Goal: Task Accomplishment & Management: Complete application form

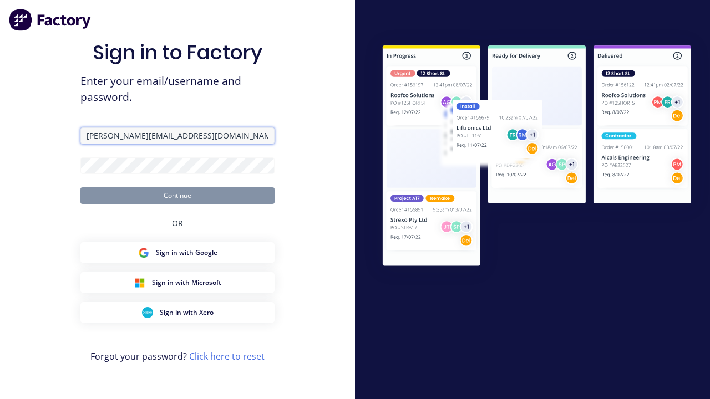
type input "[PERSON_NAME][EMAIL_ADDRESS][DOMAIN_NAME]"
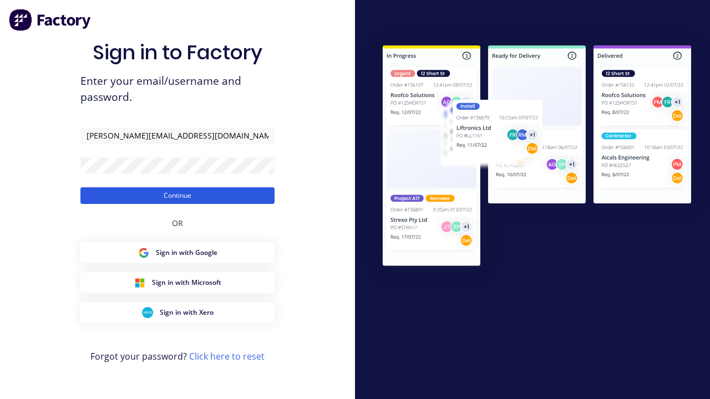
click at [178, 195] on button "Continue" at bounding box center [177, 196] width 194 height 17
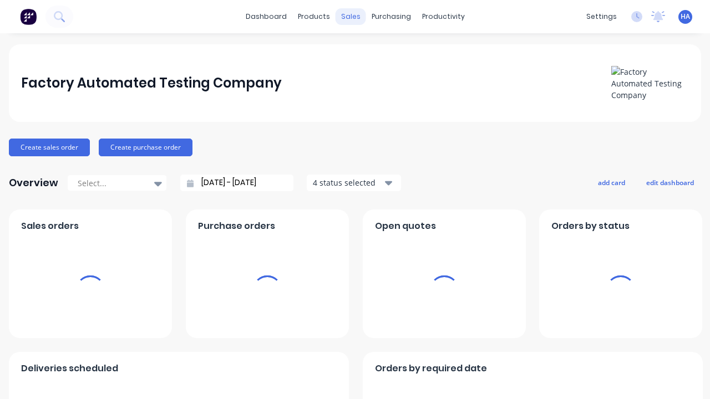
click at [350, 17] on div "sales" at bounding box center [351, 16] width 31 height 17
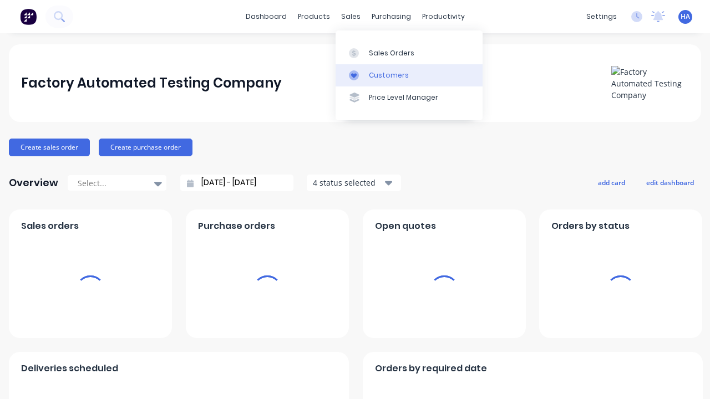
click at [409, 75] on link "Customers" at bounding box center [409, 75] width 147 height 22
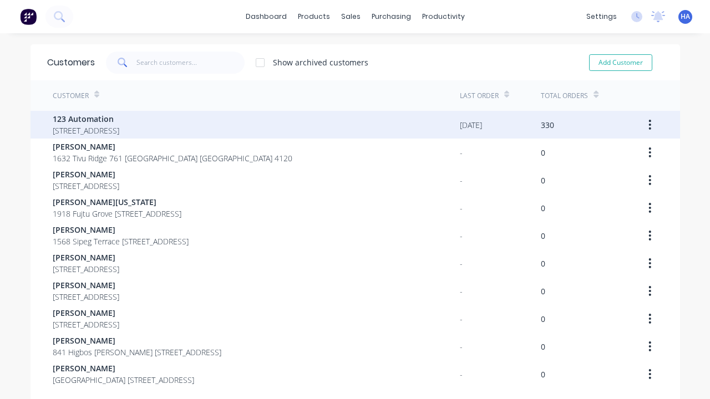
click at [119, 119] on span "123 Automation" at bounding box center [86, 119] width 67 height 12
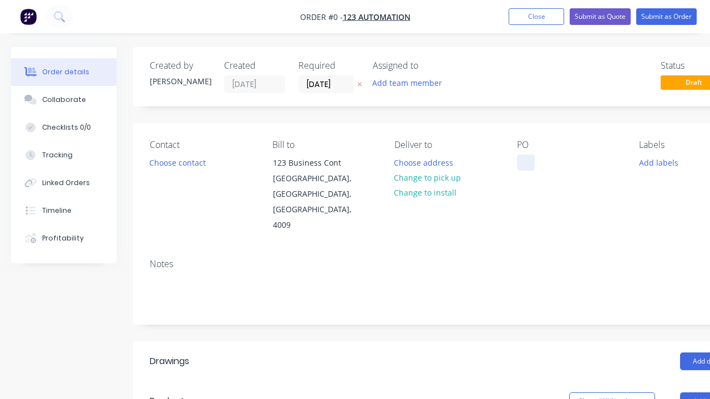
click at [525, 163] on div at bounding box center [526, 163] width 18 height 16
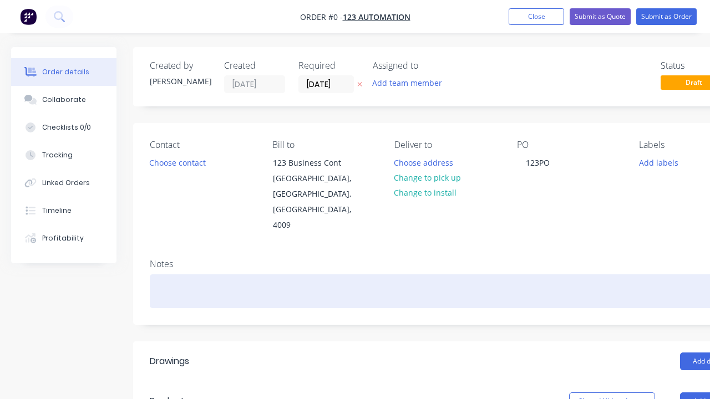
click at [413, 260] on div "Order details Collaborate Checklists 0/0 Tracking Linked Orders Timeline Profit…" at bounding box center [386, 394] width 772 height 695
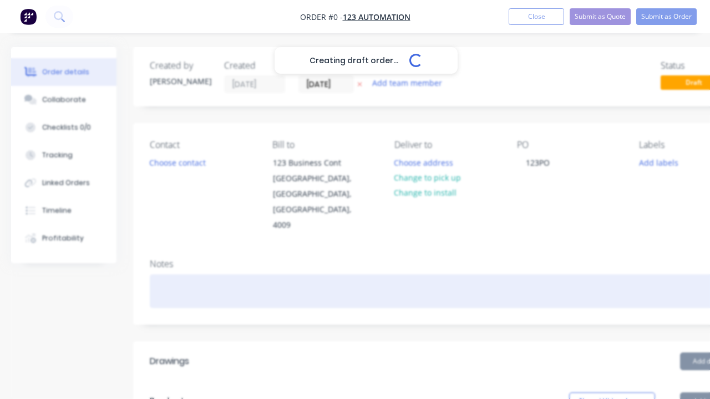
scroll to position [0, 34]
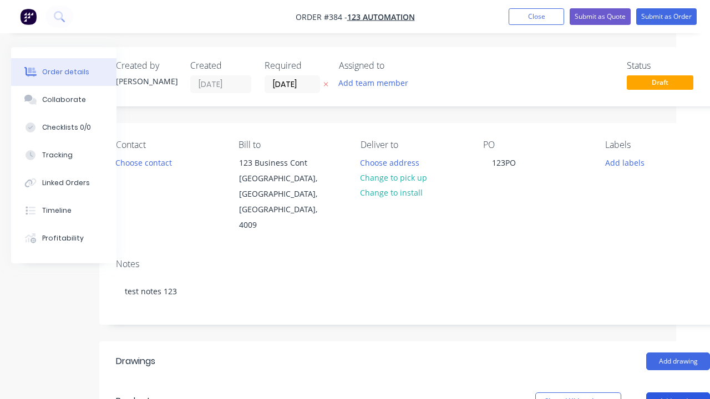
click at [678, 393] on button "Add product" at bounding box center [678, 402] width 64 height 18
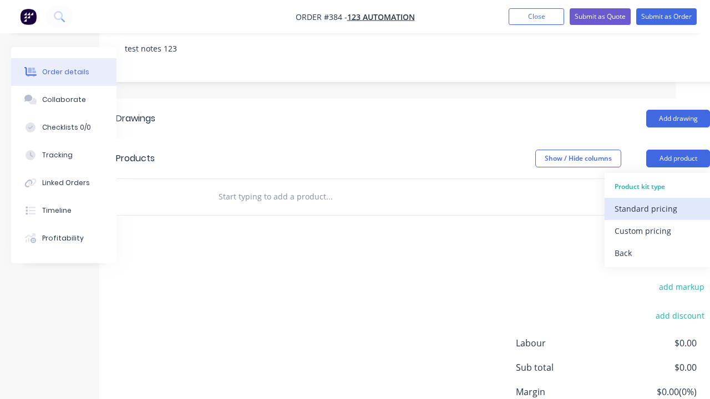
click at [657, 201] on div "Standard pricing" at bounding box center [657, 209] width 85 height 16
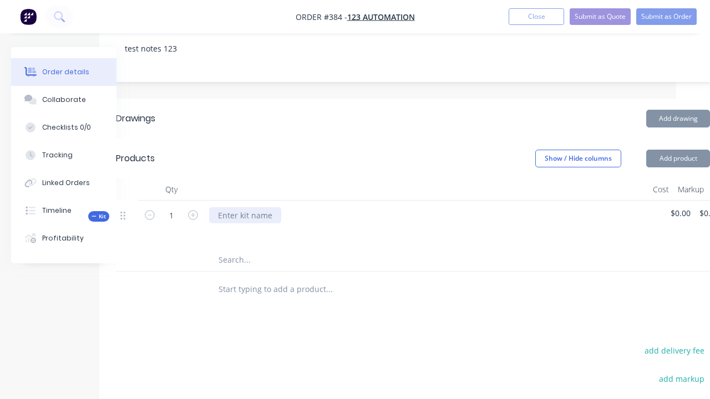
click at [244, 208] on div at bounding box center [245, 216] width 72 height 16
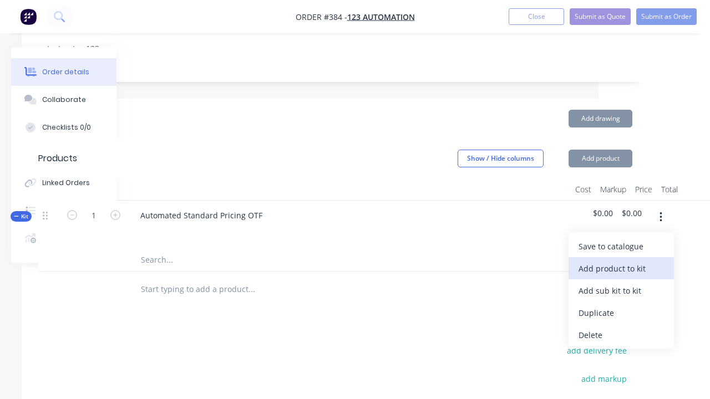
click at [621, 261] on div "Add product to kit" at bounding box center [621, 269] width 85 height 16
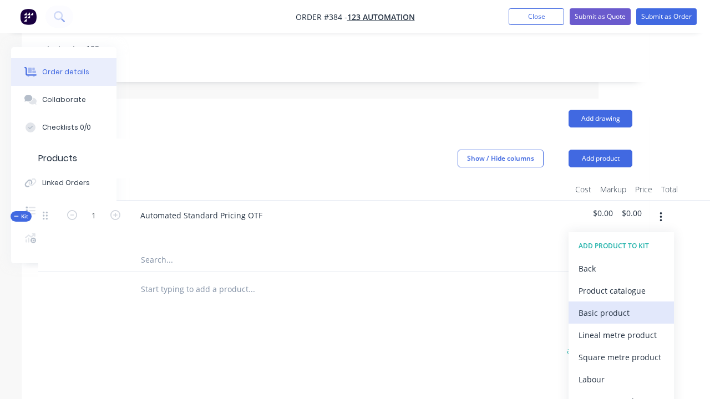
click at [621, 305] on div "Basic product" at bounding box center [621, 313] width 85 height 16
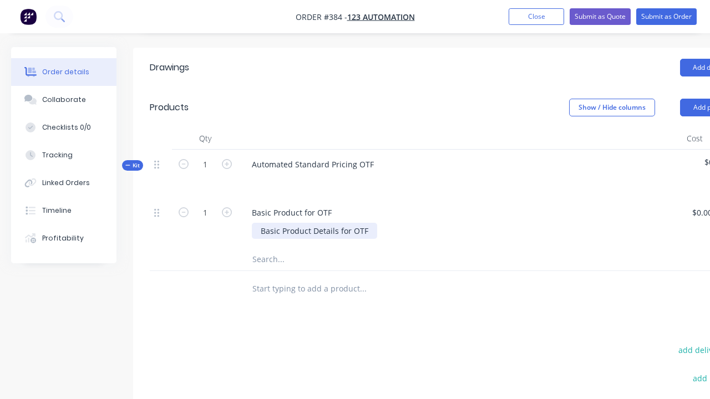
scroll to position [294, 7]
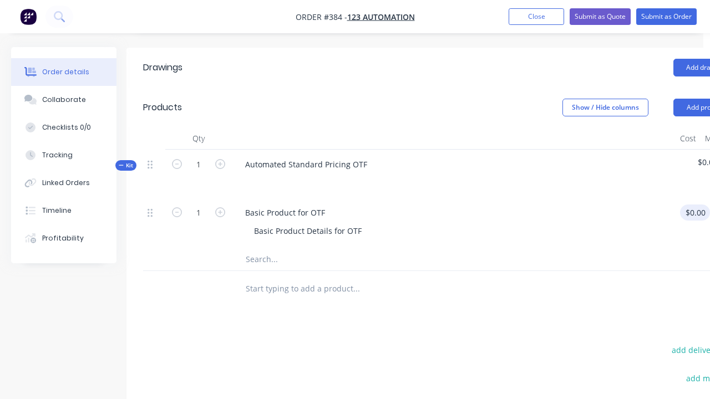
click at [697, 198] on div "1 Basic Product for OTF Basic Product Details for OTF $0.00 $0.00 % $0.00 $0.00…" at bounding box center [440, 223] width 594 height 50
click at [704, 198] on div "%" at bounding box center [718, 223] width 28 height 50
type input "$100.00"
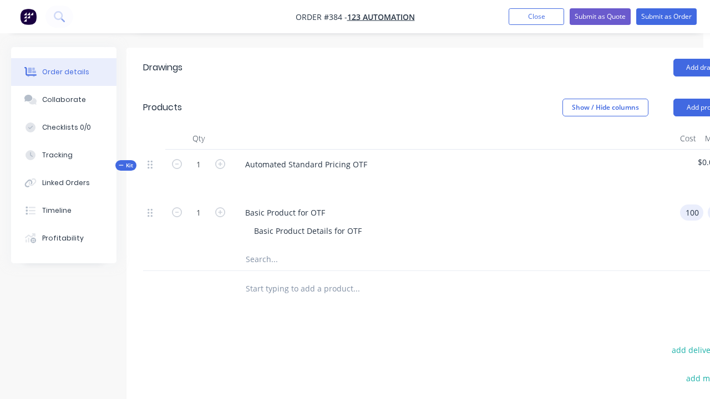
type input "$100.00"
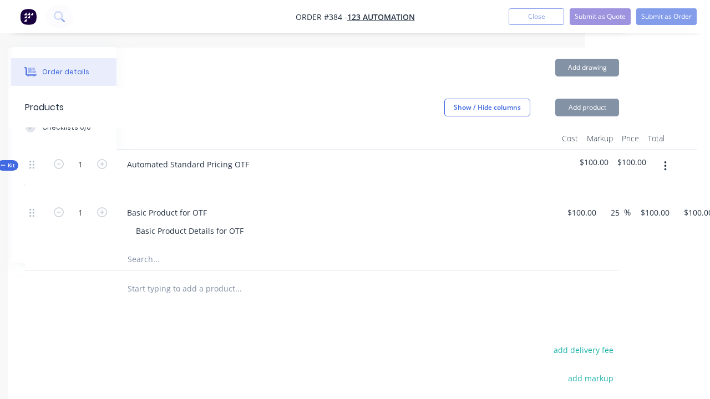
type input "25"
click at [665, 161] on icon "button" at bounding box center [665, 166] width 2 height 10
type input "$125.00"
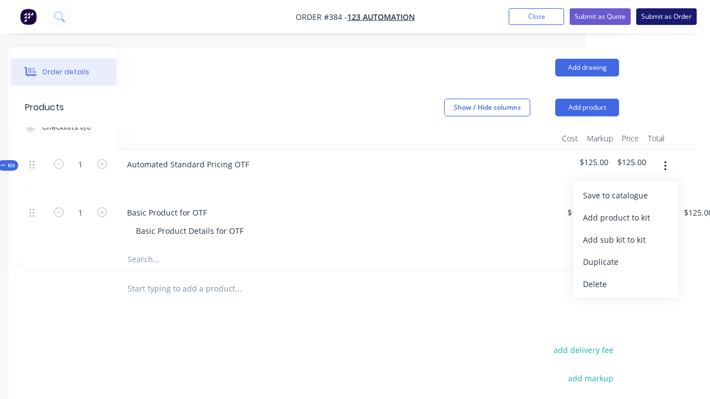
click at [666, 17] on button "Submit as Order" at bounding box center [666, 16] width 60 height 17
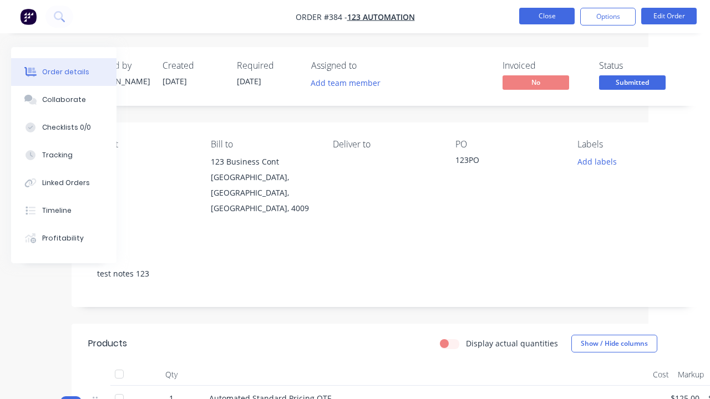
click at [547, 16] on button "Close" at bounding box center [546, 16] width 55 height 17
